Goal: Task Accomplishment & Management: Manage account settings

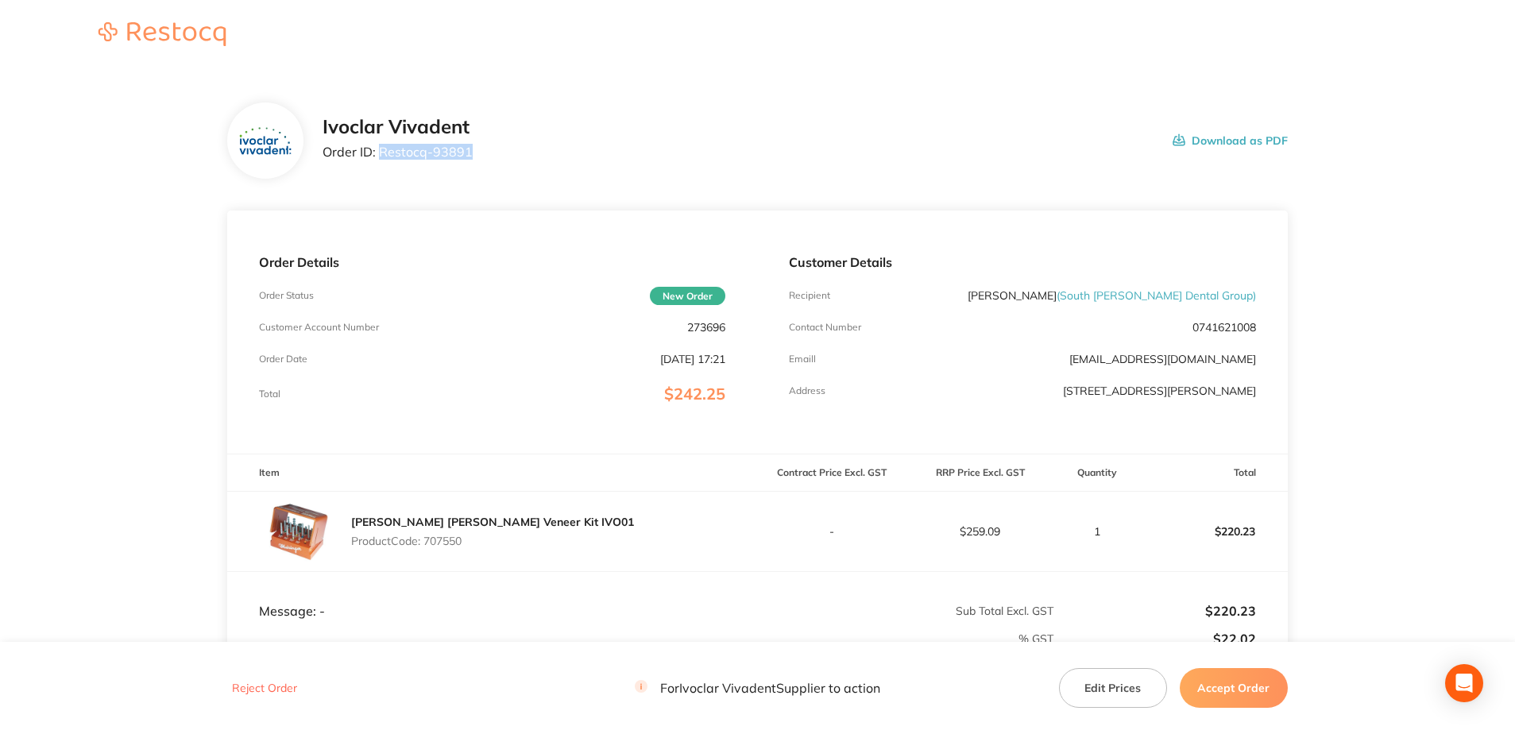
drag, startPoint x: 381, startPoint y: 153, endPoint x: 467, endPoint y: 152, distance: 85.8
click at [467, 152] on p "Order ID: Restocq- 93891" at bounding box center [398, 152] width 150 height 14
copy p "Restocq- 93891"
click at [449, 542] on p "Product Code: 707550" at bounding box center [492, 541] width 283 height 13
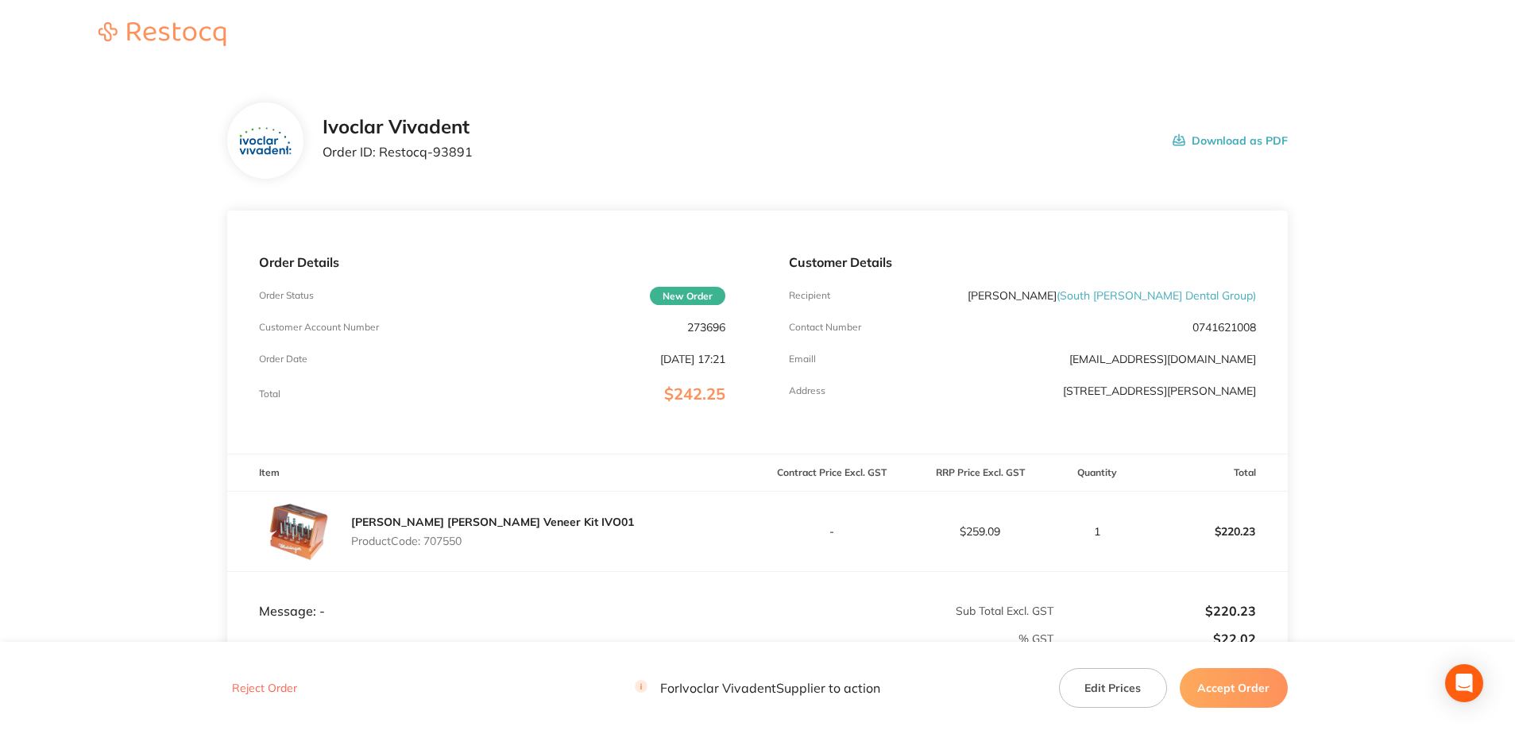
copy p "707550"
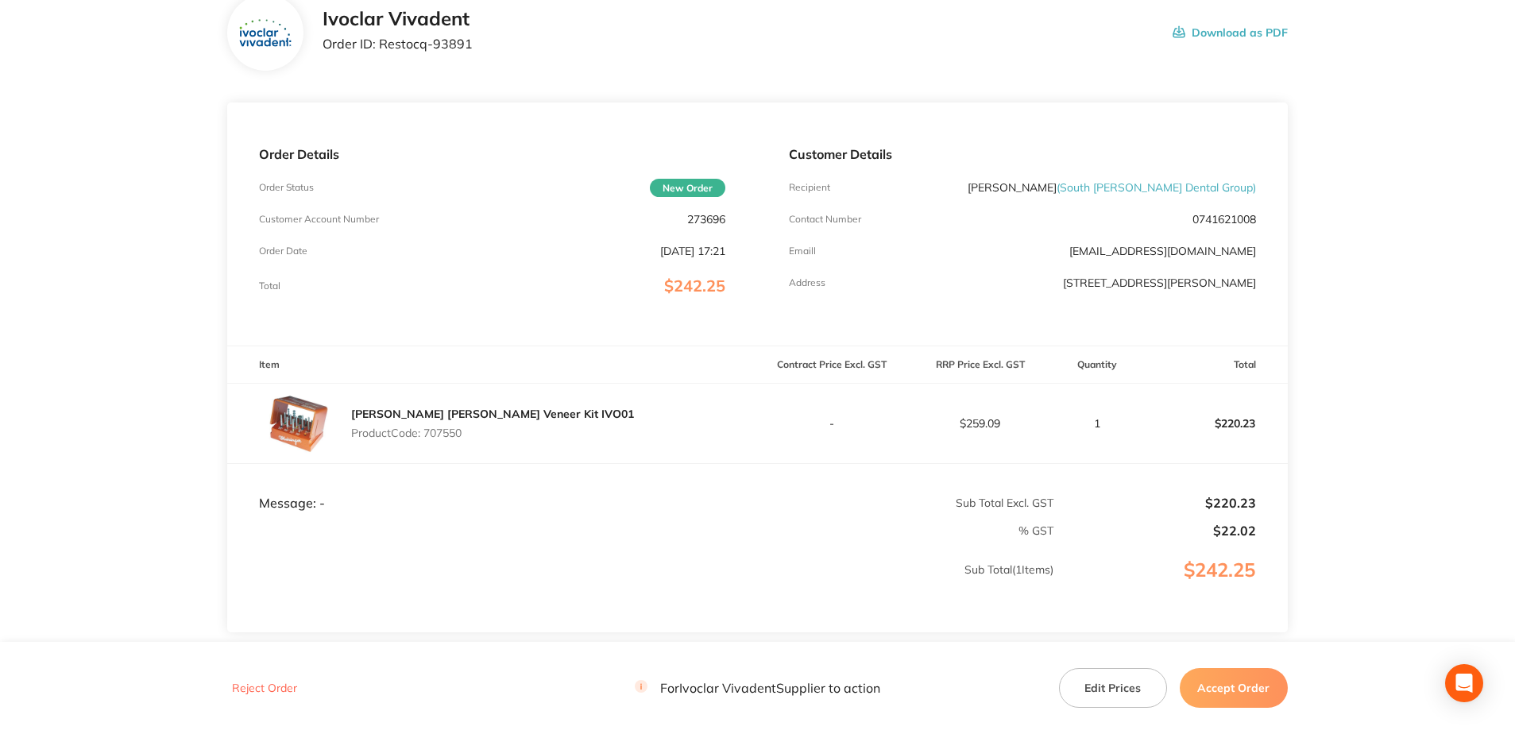
scroll to position [226, 0]
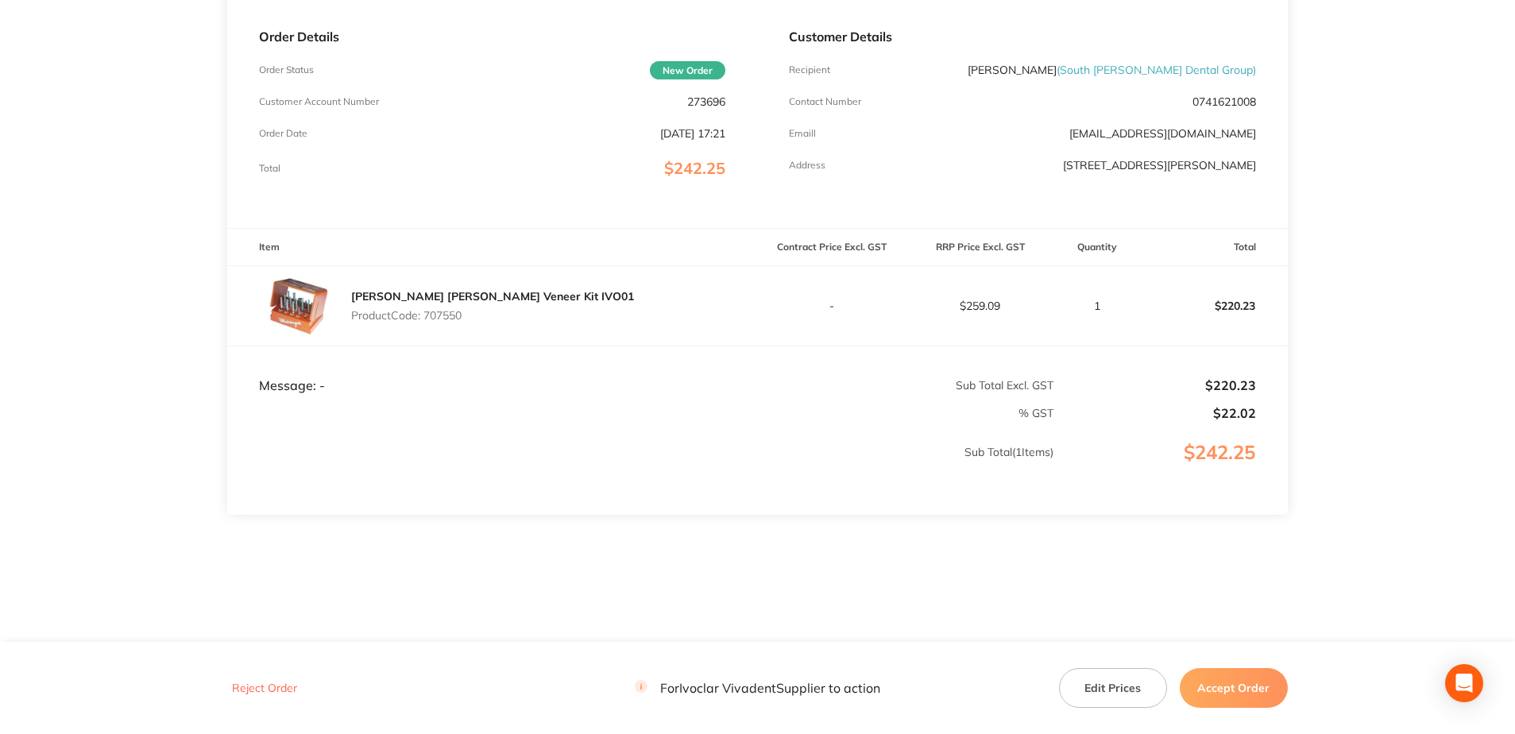
click at [642, 466] on p "Sub Total ( 1 Items)" at bounding box center [641, 468] width 826 height 44
click at [1224, 672] on button "Accept Order" at bounding box center [1234, 688] width 108 height 40
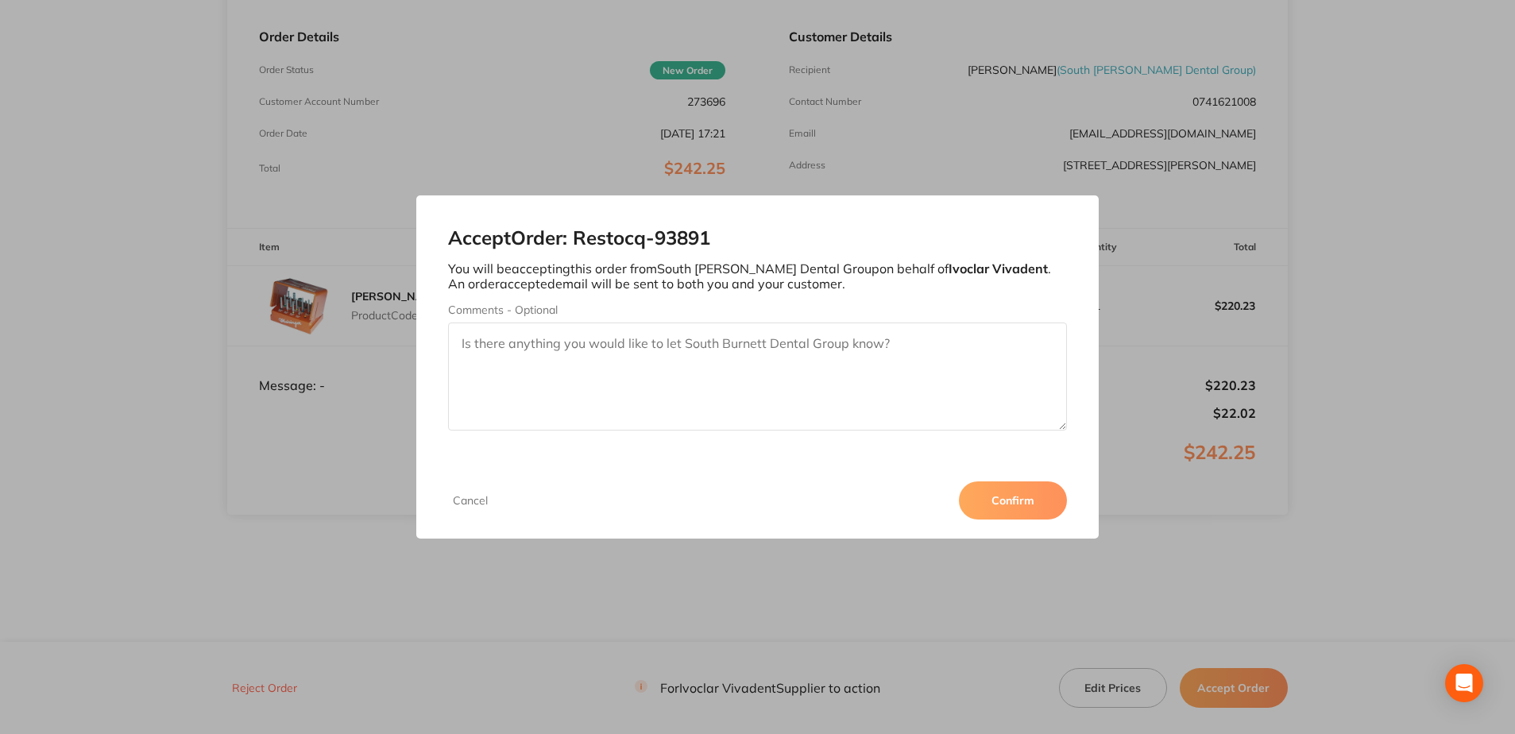
click at [1003, 505] on button "Confirm" at bounding box center [1013, 500] width 108 height 38
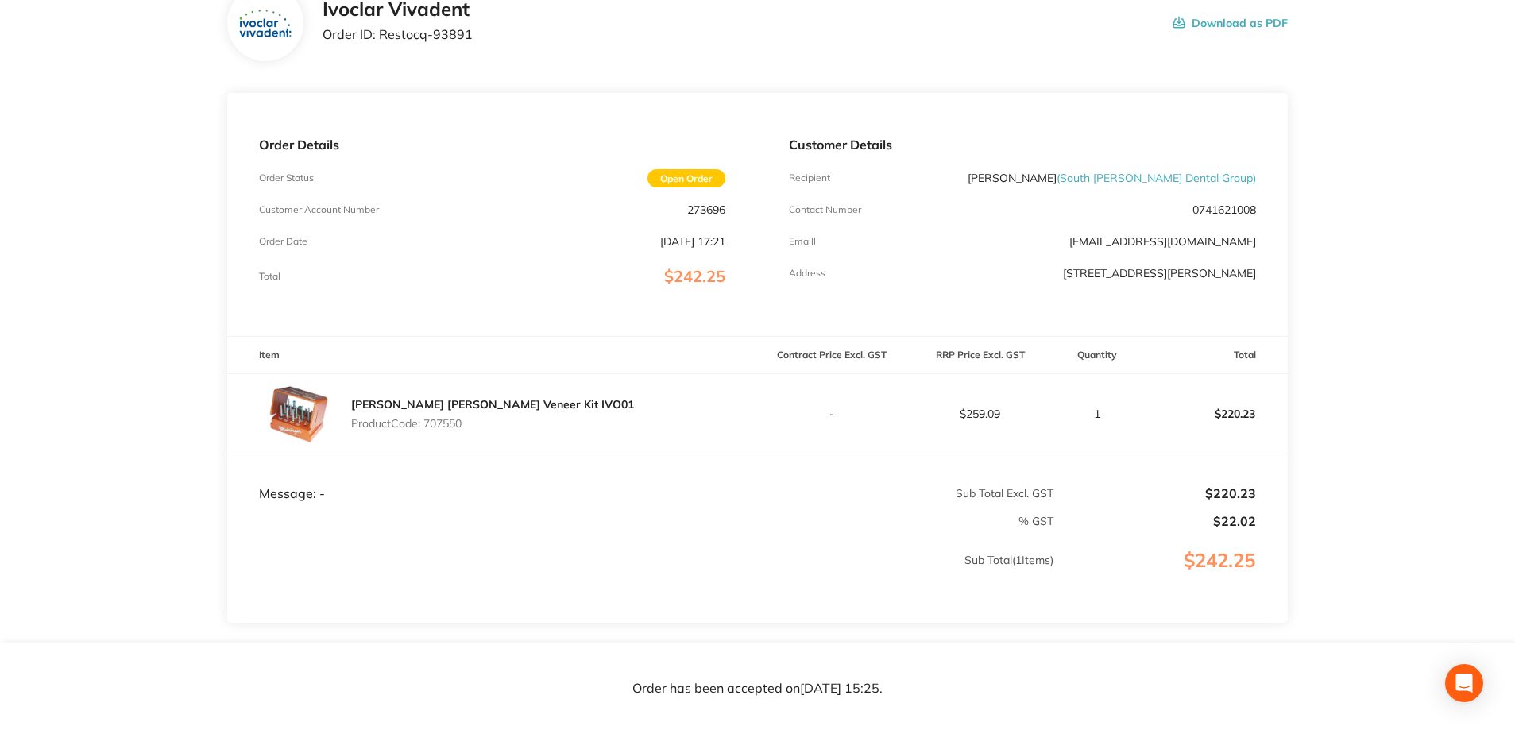
scroll to position [0, 0]
